Goal: Task Accomplishment & Management: Manage account settings

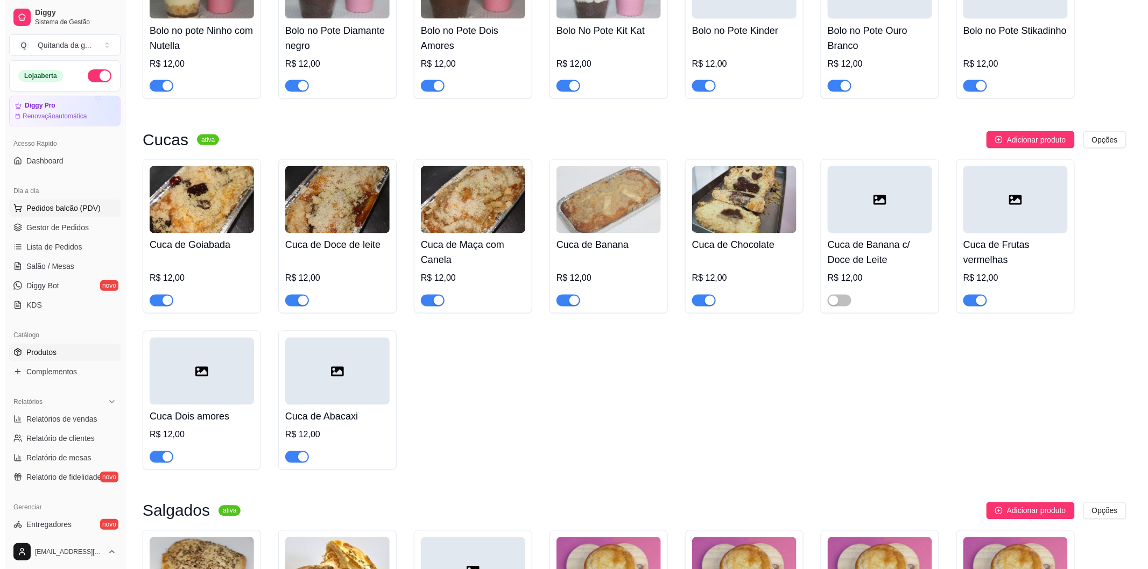
scroll to position [25, 0]
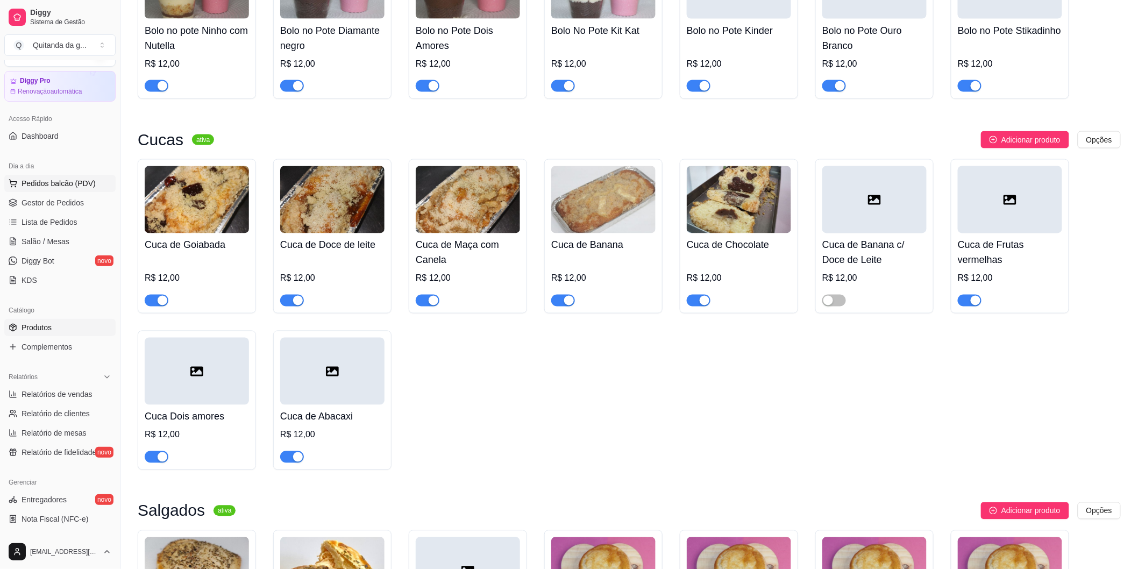
click at [84, 183] on span "Pedidos balcão (PDV)" at bounding box center [59, 183] width 74 height 11
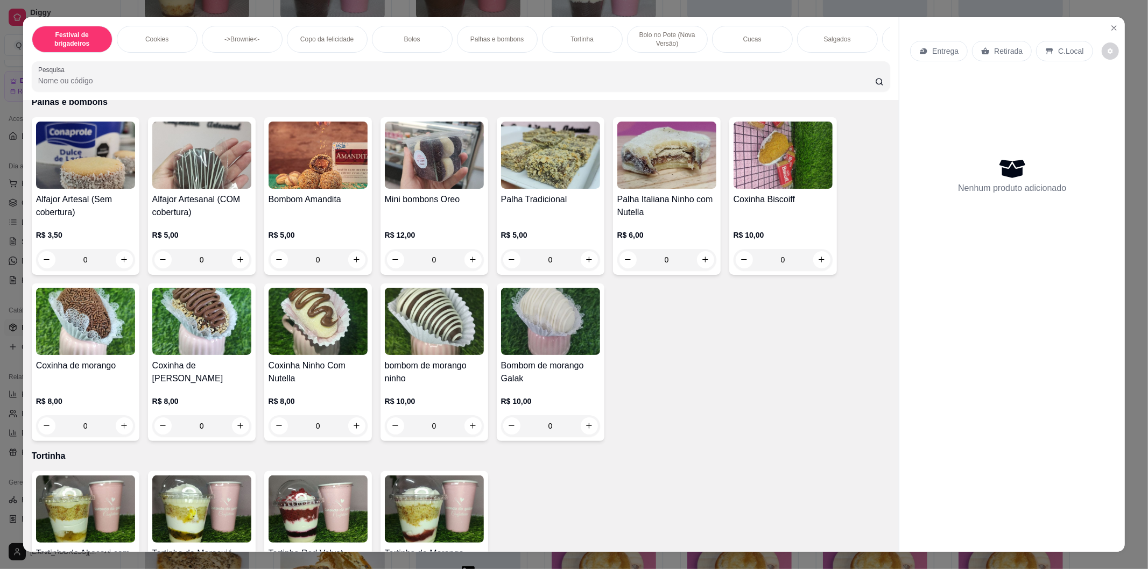
scroll to position [1315, 0]
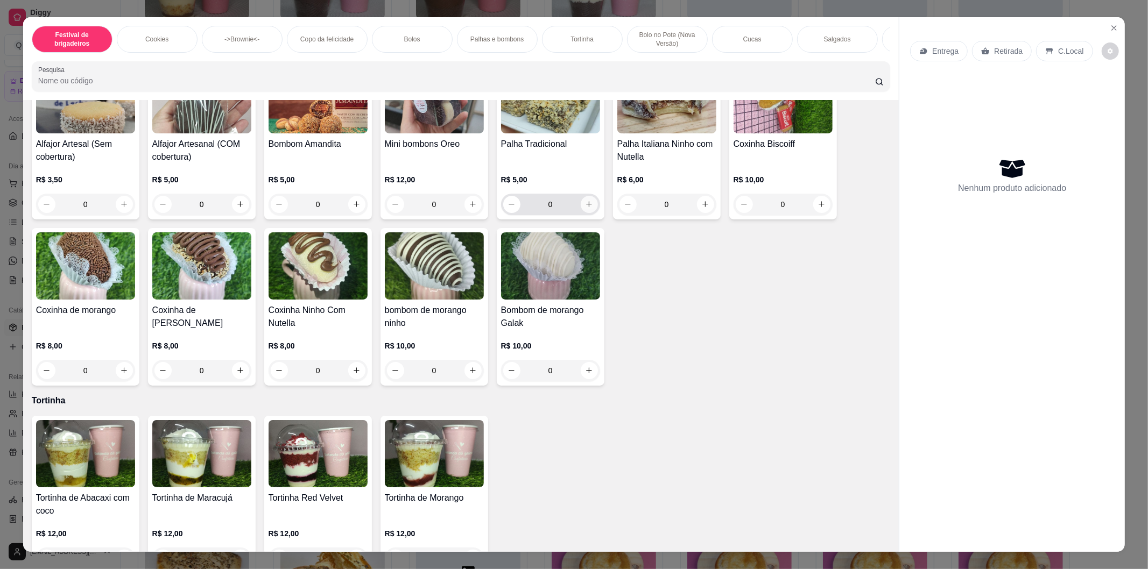
click at [584, 213] on button "increase-product-quantity" at bounding box center [589, 204] width 17 height 17
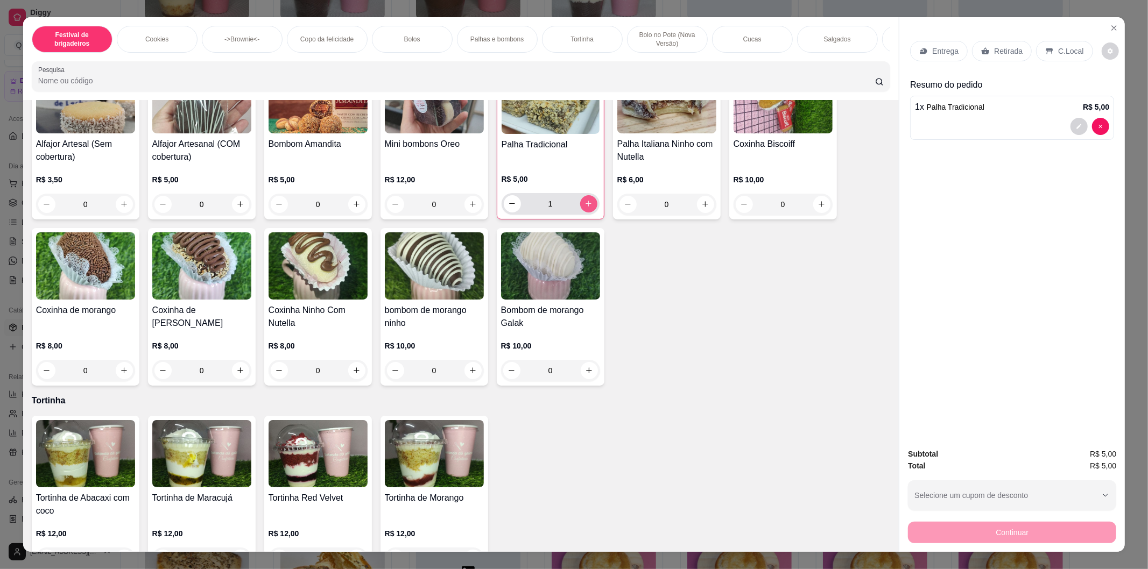
type input "1"
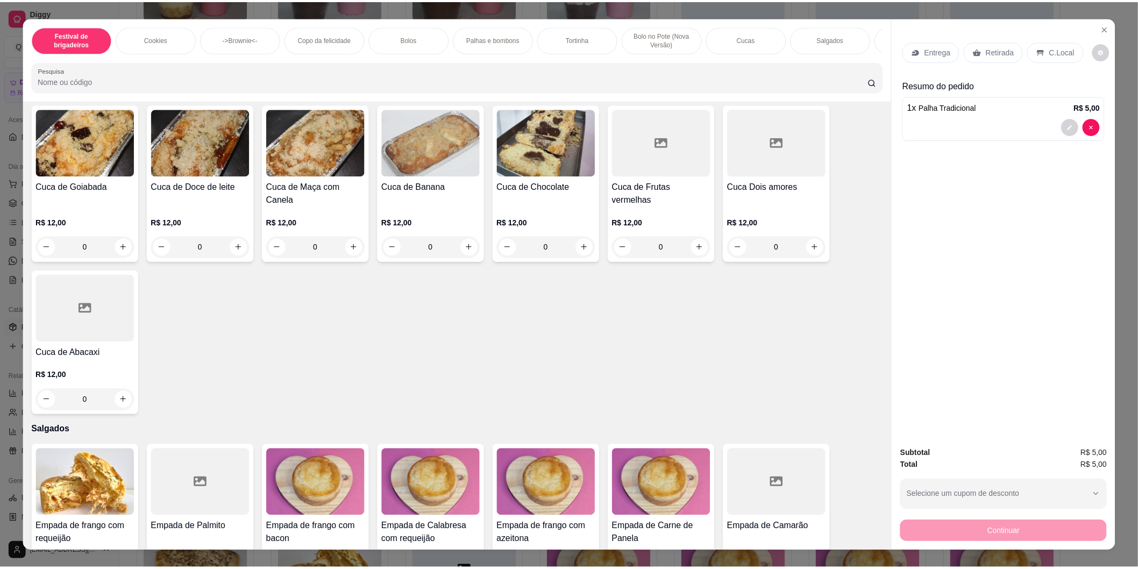
scroll to position [2092, 0]
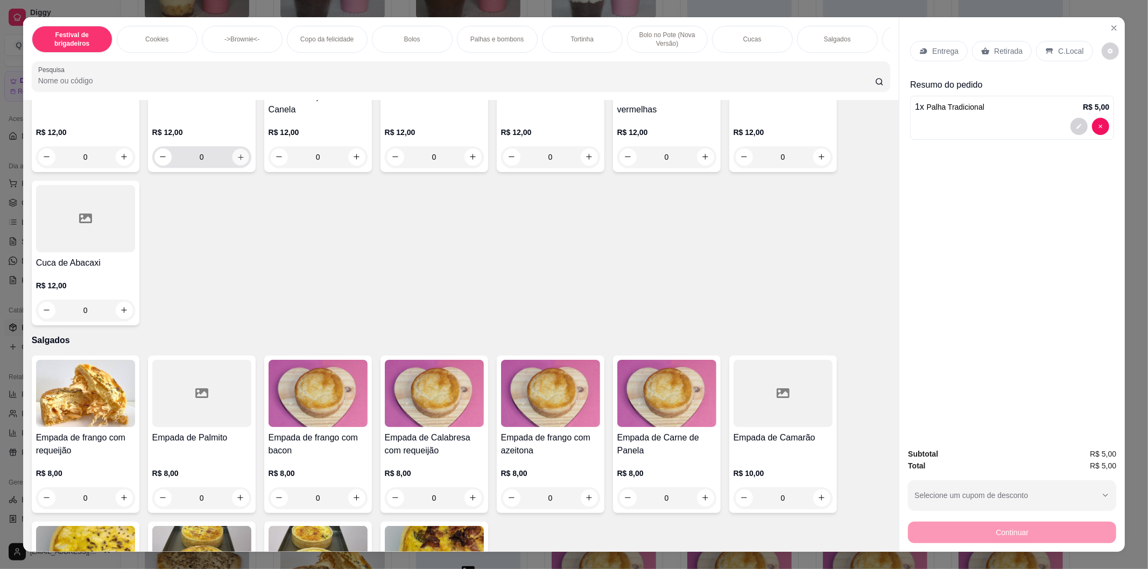
click at [233, 165] on button "increase-product-quantity" at bounding box center [240, 156] width 17 height 17
type input "1"
click at [587, 161] on icon "increase-product-quantity" at bounding box center [589, 157] width 8 height 8
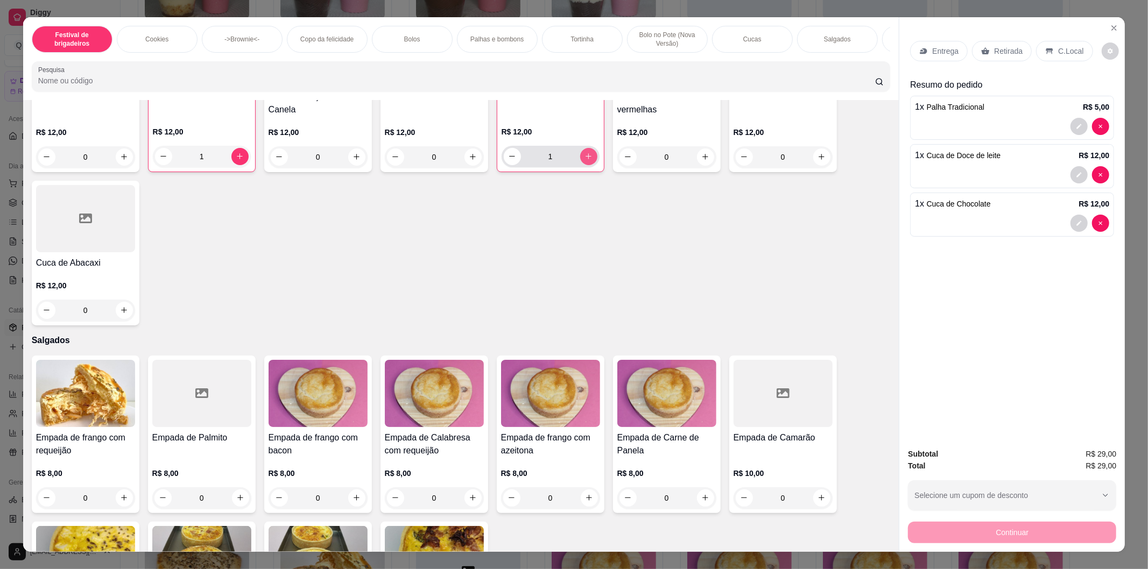
type input "1"
click at [1003, 53] on p "Retirada" at bounding box center [1008, 51] width 29 height 11
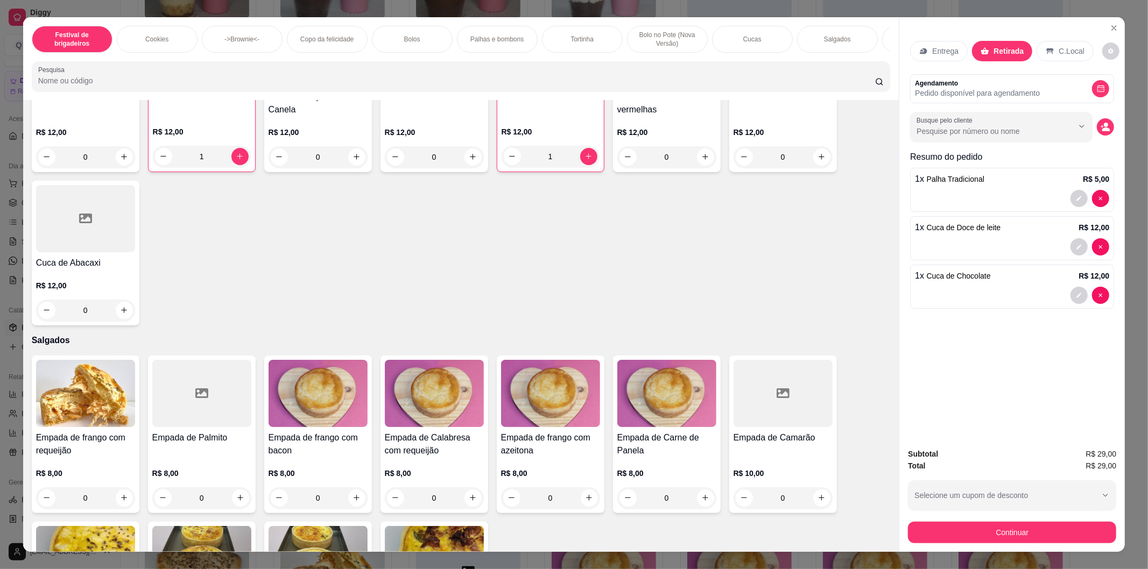
click at [966, 513] on div "Subtotal R$ 29,00 Total R$ 29,00 Selecione um cupom de desconto FARROPILHA20 Se…" at bounding box center [1012, 495] width 208 height 95
click at [971, 529] on button "Continuar" at bounding box center [1012, 533] width 208 height 22
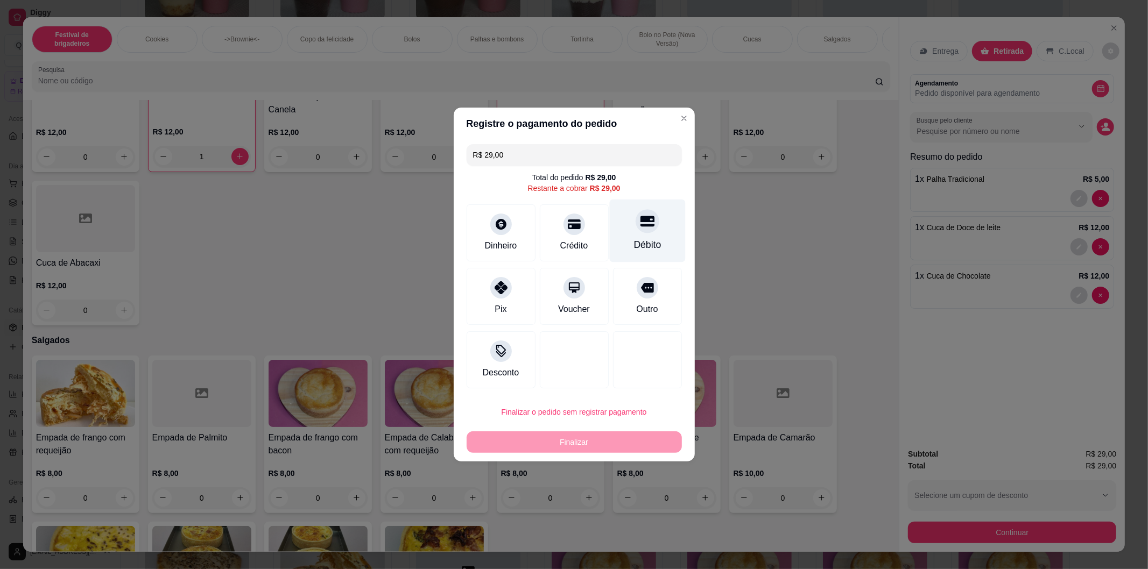
click at [635, 223] on div at bounding box center [647, 221] width 24 height 24
type input "R$ 0,00"
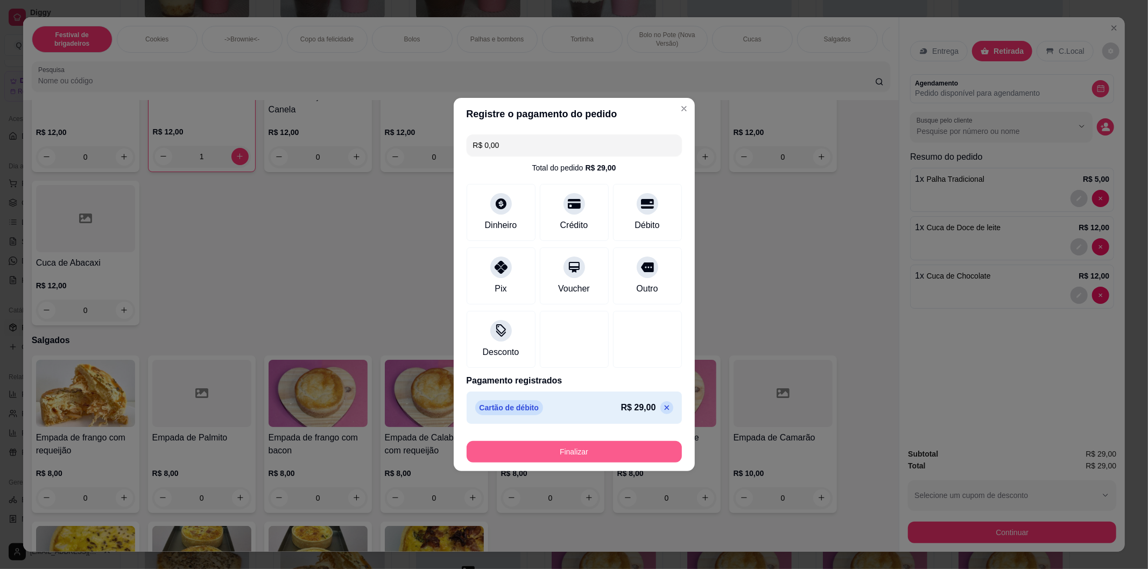
click at [642, 449] on button "Finalizar" at bounding box center [573, 452] width 215 height 22
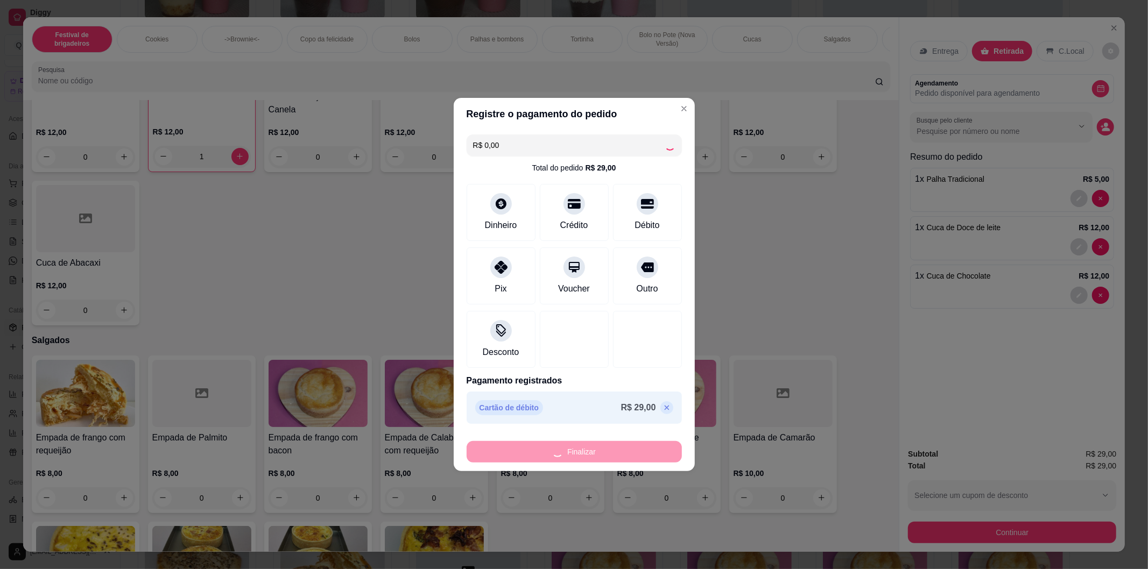
type input "0"
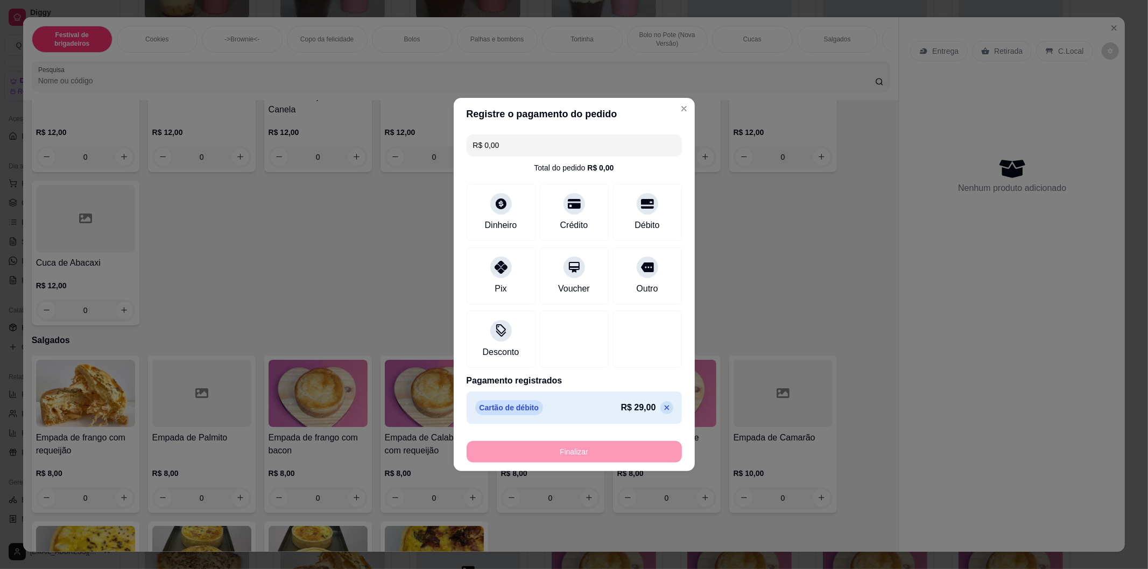
type input "-R$ 29,00"
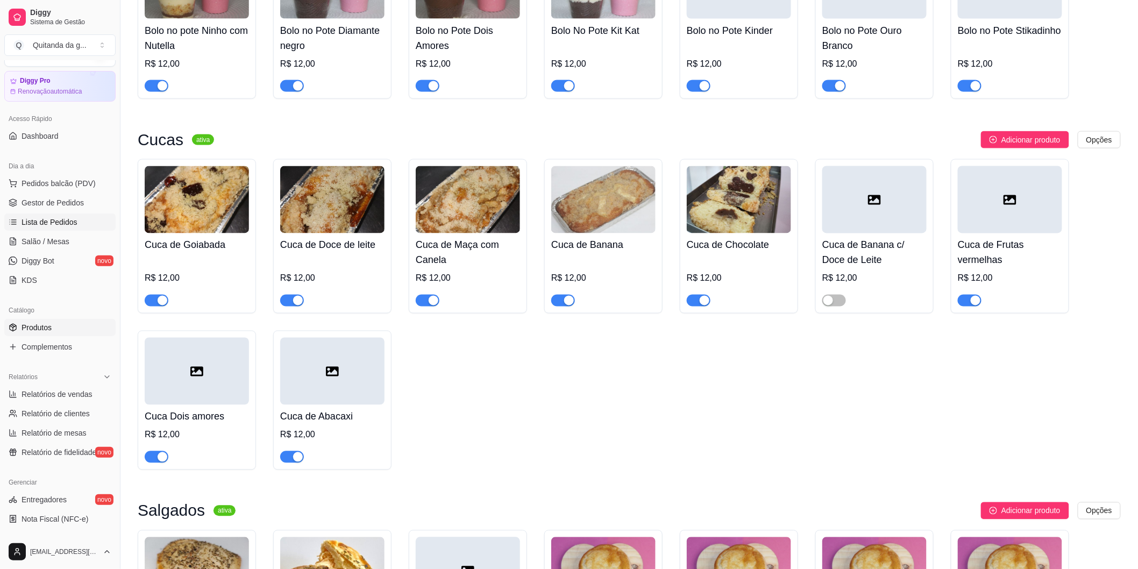
click at [41, 218] on span "Lista de Pedidos" at bounding box center [50, 222] width 56 height 11
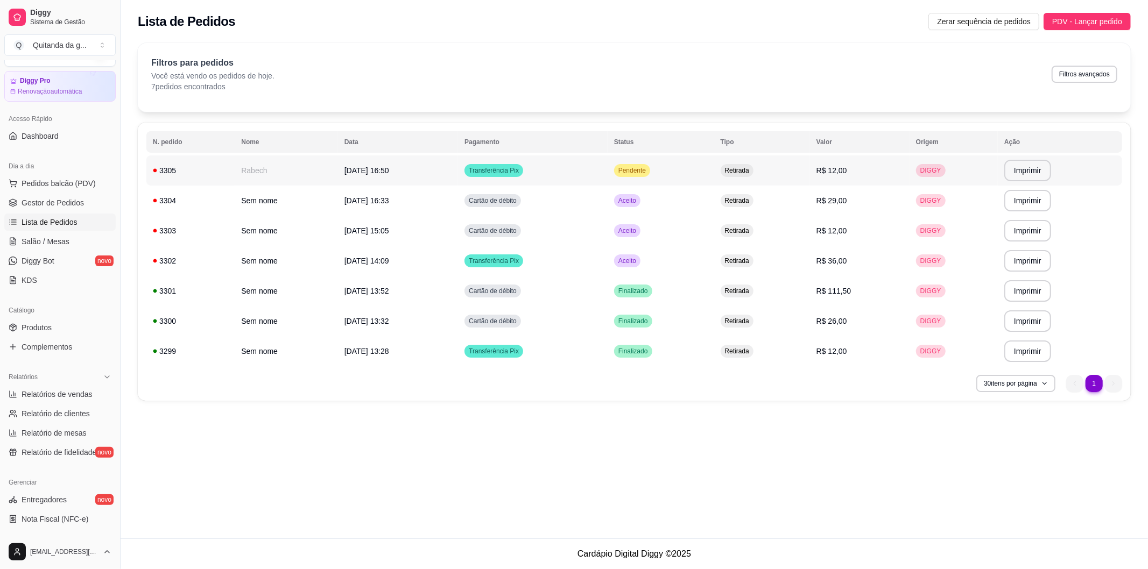
click at [668, 168] on td "Pendente" at bounding box center [660, 170] width 107 height 30
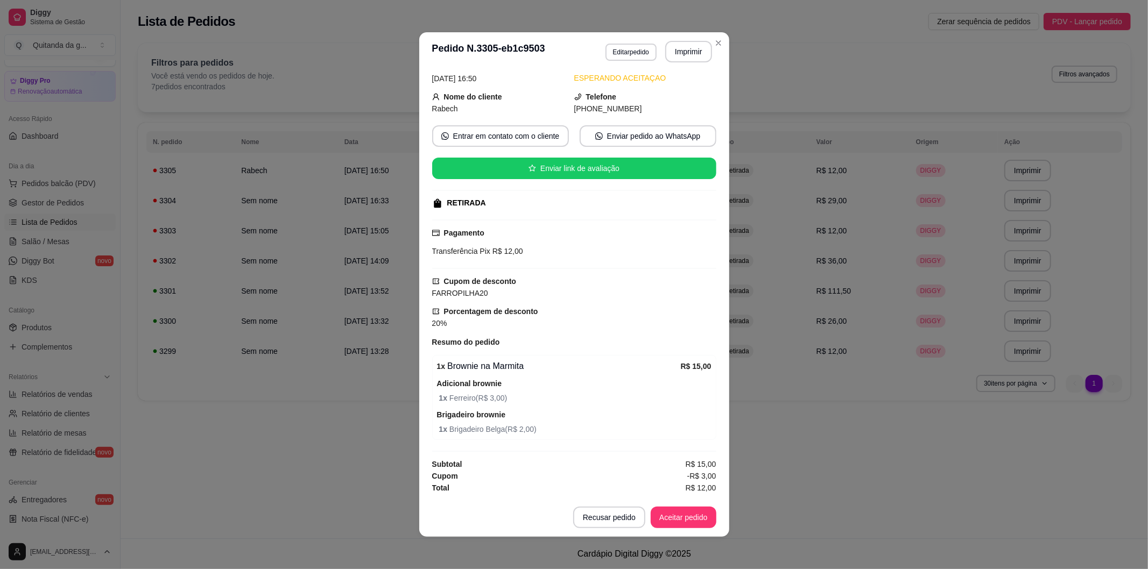
scroll to position [2, 0]
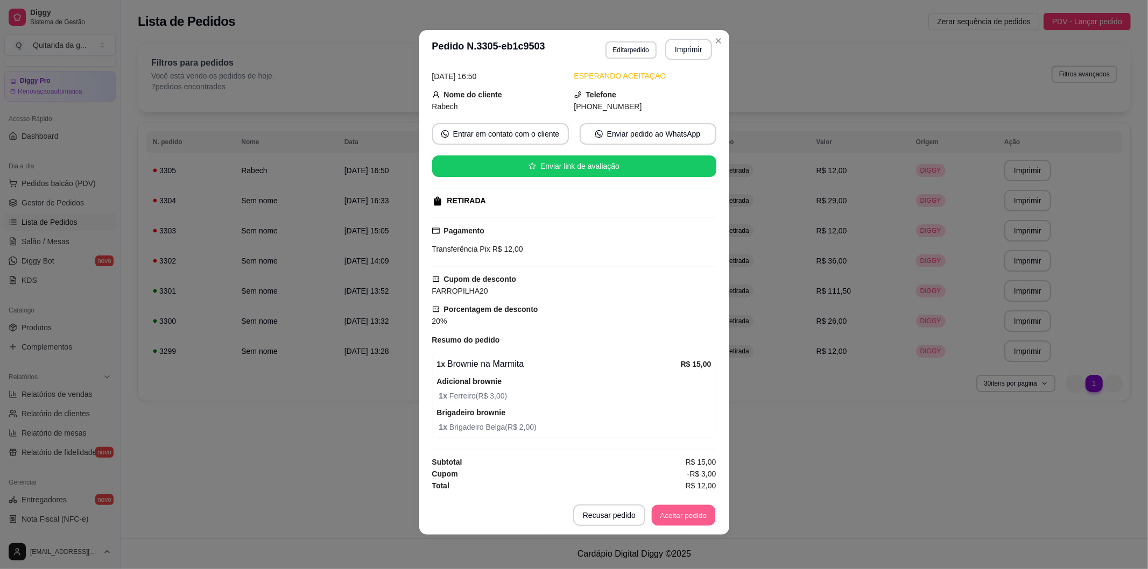
click at [683, 513] on button "Aceitar pedido" at bounding box center [683, 515] width 63 height 21
click at [676, 522] on button "Mover para preparo" at bounding box center [674, 516] width 83 height 22
click at [676, 522] on button "Mover para retirada disponível" at bounding box center [656, 516] width 119 height 22
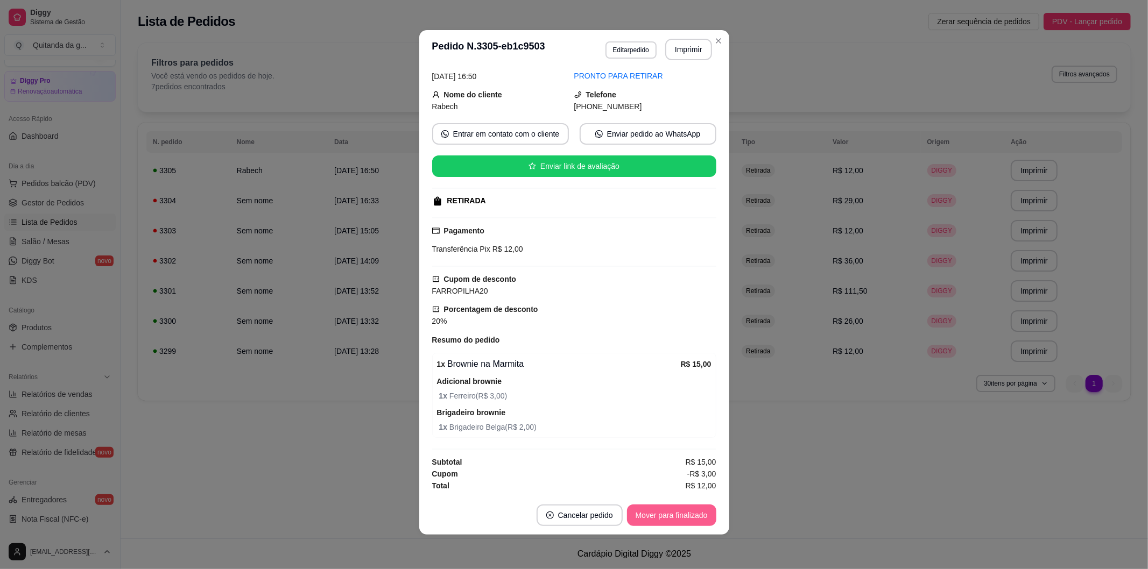
click at [679, 522] on button "Mover para finalizado" at bounding box center [671, 516] width 89 height 22
